Goal: Transaction & Acquisition: Purchase product/service

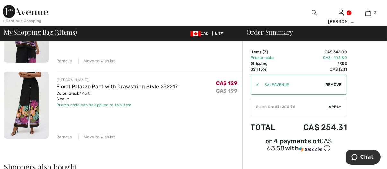
scroll to position [161, 0]
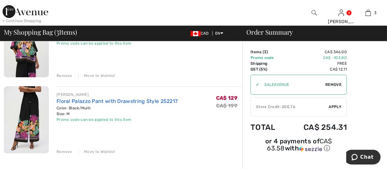
click at [106, 100] on link "Floral Palazzo Pant with Drawstring Style 252217" at bounding box center [117, 101] width 121 height 6
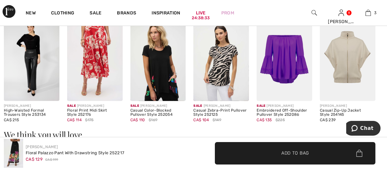
scroll to position [646, 0]
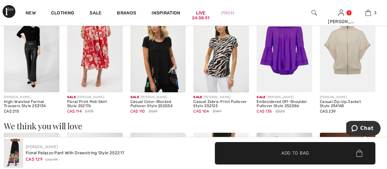
click at [160, 78] on img at bounding box center [158, 50] width 56 height 83
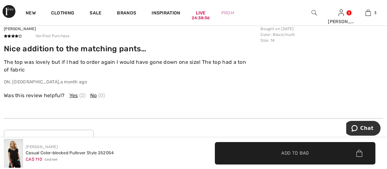
scroll to position [1188, 0]
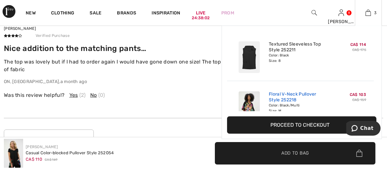
click at [281, 94] on link "Floral V-Neck Pullover Style 252218" at bounding box center [300, 98] width 63 height 12
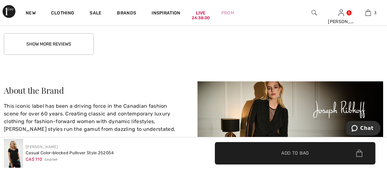
scroll to position [1349, 0]
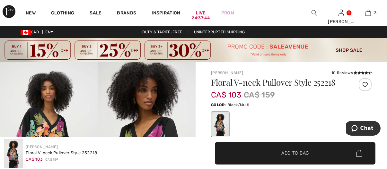
click at [219, 124] on div at bounding box center [220, 124] width 17 height 24
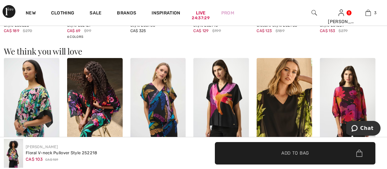
scroll to position [739, 0]
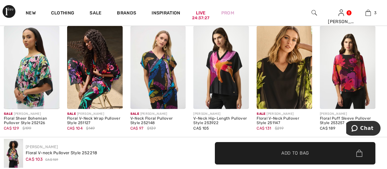
click at [87, 85] on img at bounding box center [95, 67] width 56 height 83
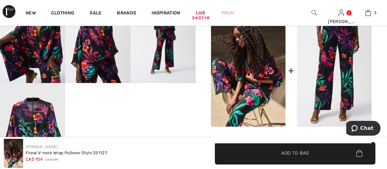
scroll to position [320, 0]
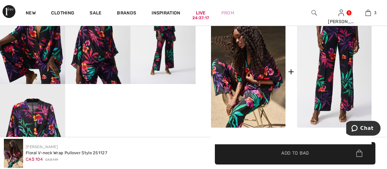
click at [339, 77] on img at bounding box center [334, 72] width 74 height 112
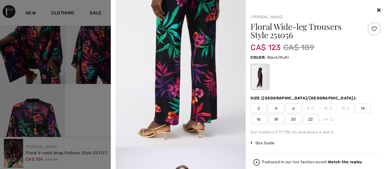
scroll to position [739, 0]
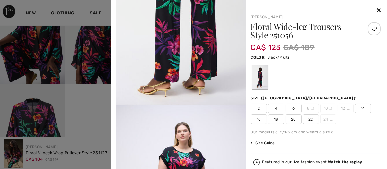
click at [377, 9] on icon at bounding box center [379, 9] width 4 height 5
